Goal: Information Seeking & Learning: Find specific fact

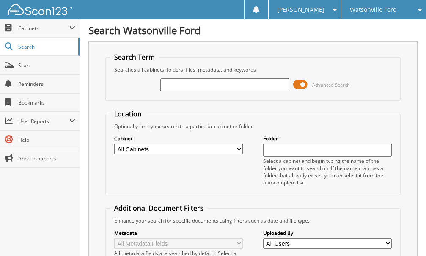
click at [194, 179] on div "Cabinet All Cabinets CAR DEALS PARTS SERVICE RO Needs Filing Folder" at bounding box center [253, 160] width 286 height 60
click at [187, 86] on input "text" at bounding box center [224, 84] width 129 height 13
type input "pf991"
click at [177, 180] on div "Cabinet All Cabinets CAR DEALS PARTS SERVICE RO Needs Filing Folder" at bounding box center [253, 160] width 286 height 60
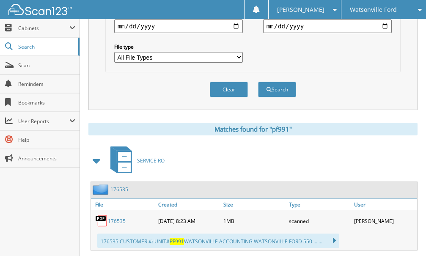
scroll to position [297, 0]
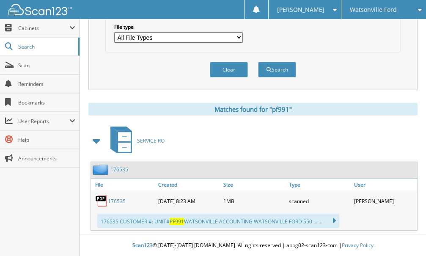
click at [115, 200] on link "176535" at bounding box center [117, 200] width 18 height 7
click at [22, 211] on div "Close Cabinets This Company All Companies Email Addresses" at bounding box center [40, 137] width 80 height 237
